Goal: Information Seeking & Learning: Stay updated

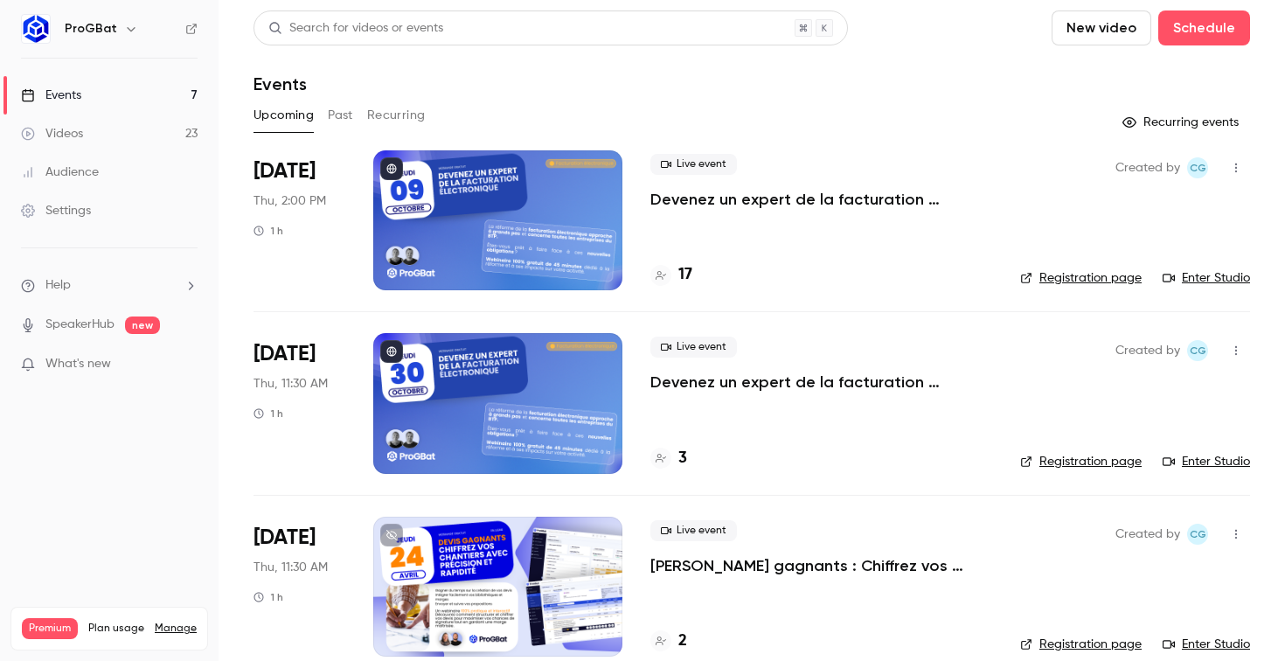
click at [190, 32] on icon at bounding box center [191, 29] width 12 height 12
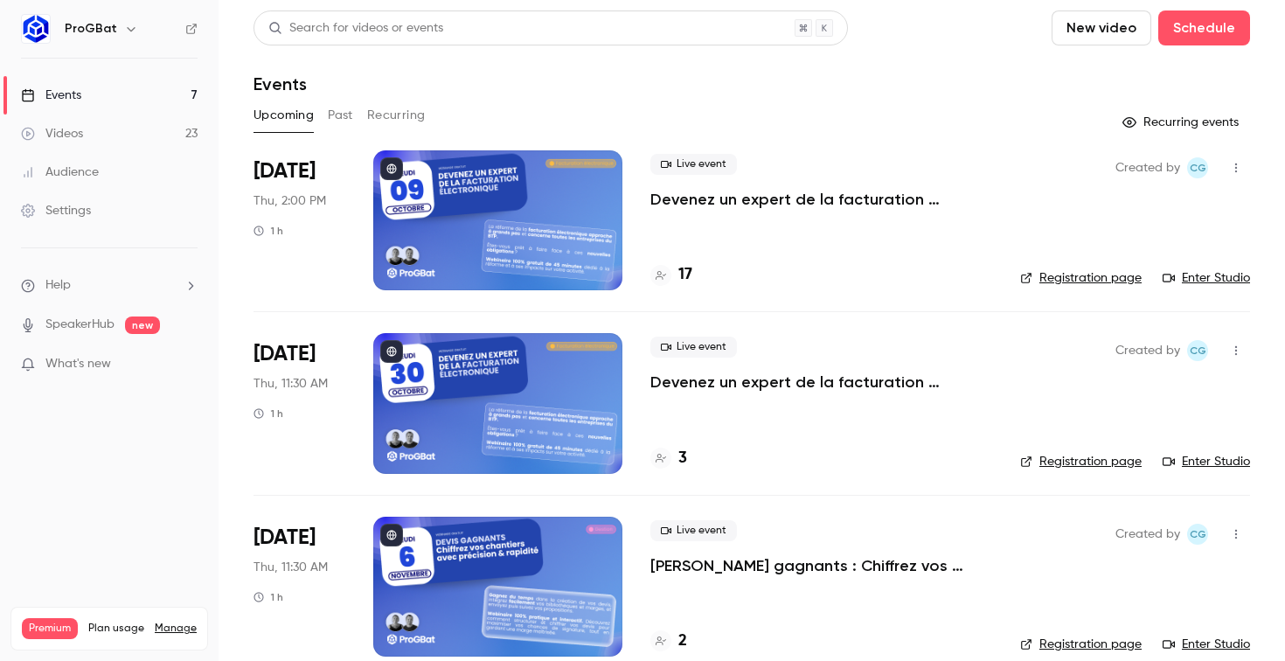
click at [852, 112] on div "Upcoming Past Recurring" at bounding box center [752, 115] width 997 height 28
